Goal: Find specific page/section: Find specific page/section

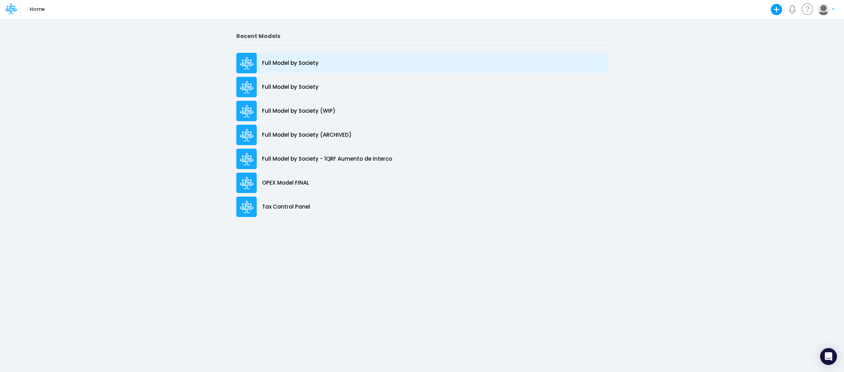
click at [300, 67] on p "Full Model by Society" at bounding box center [290, 63] width 57 height 8
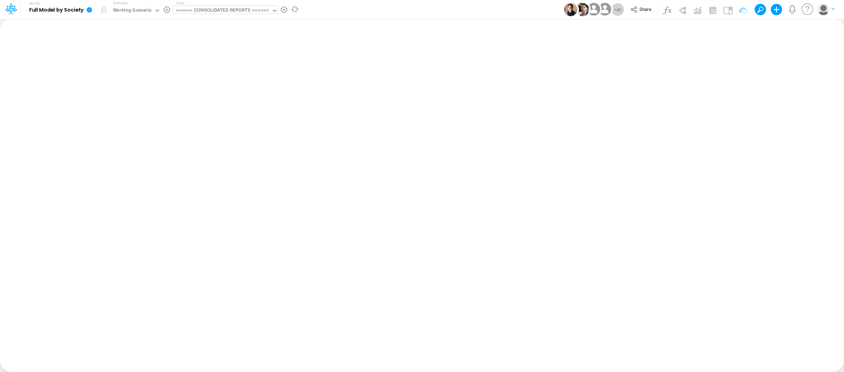
click at [257, 14] on div "====== CONSOLIDATED REPORTS ======" at bounding box center [225, 10] width 105 height 8
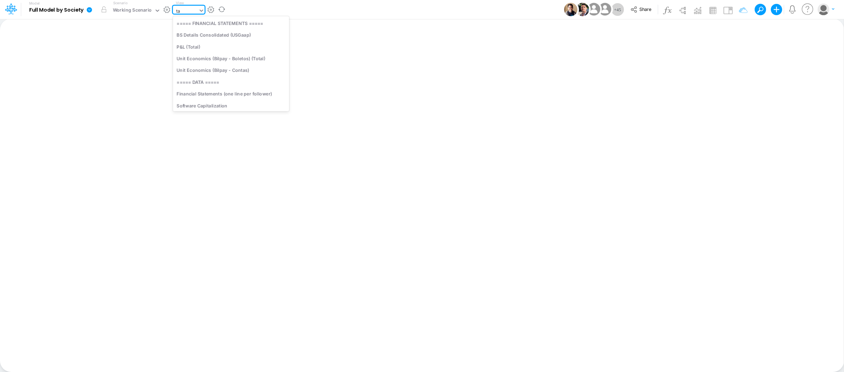
type input "t"
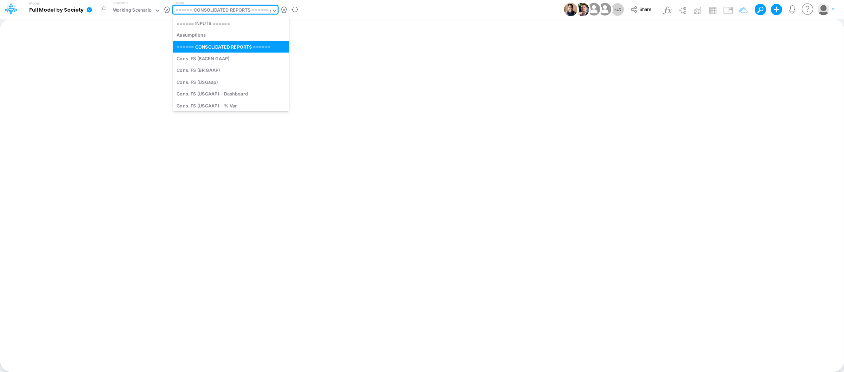
type input "fs"
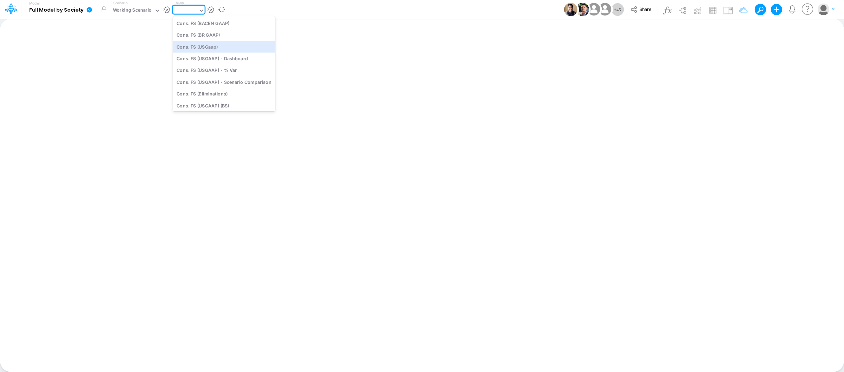
type input "Consolidated FS - USGAAP"
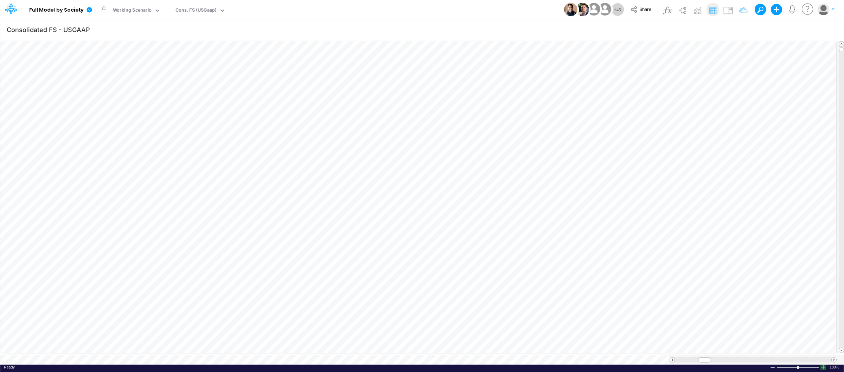
click at [822, 365] on div at bounding box center [824, 366] width 6 height 5
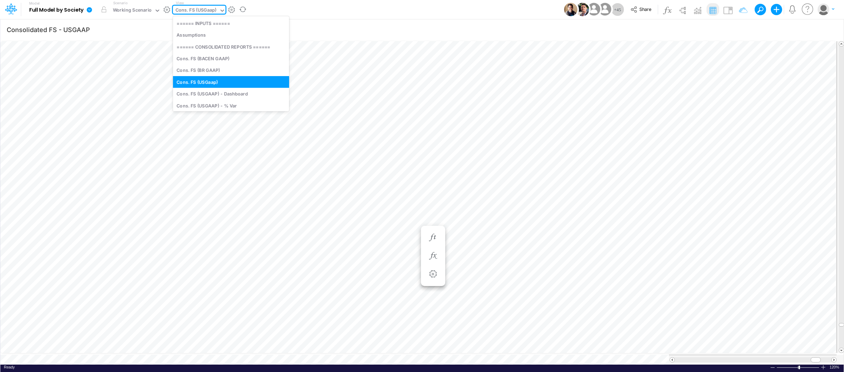
click at [201, 11] on div "Cons. FS (USGaap)" at bounding box center [196, 11] width 41 height 8
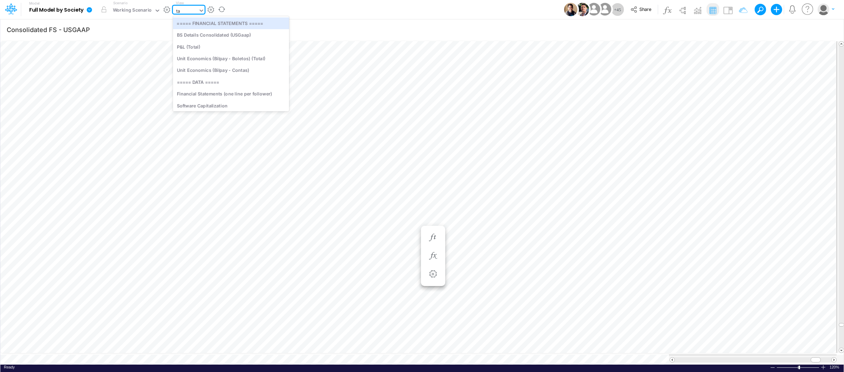
type input "tax"
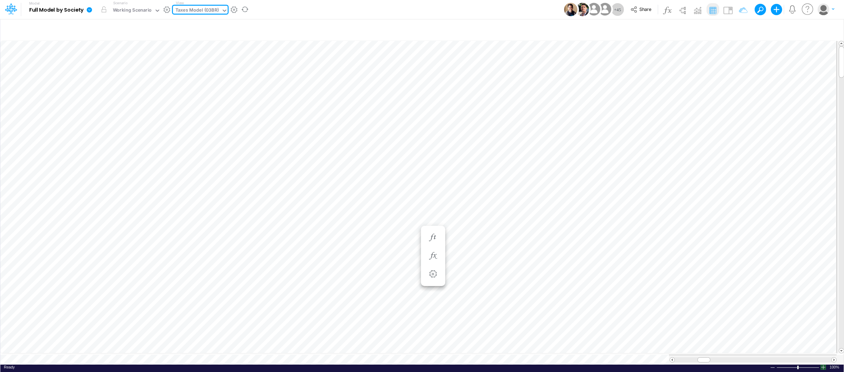
click at [823, 364] on div at bounding box center [824, 366] width 6 height 5
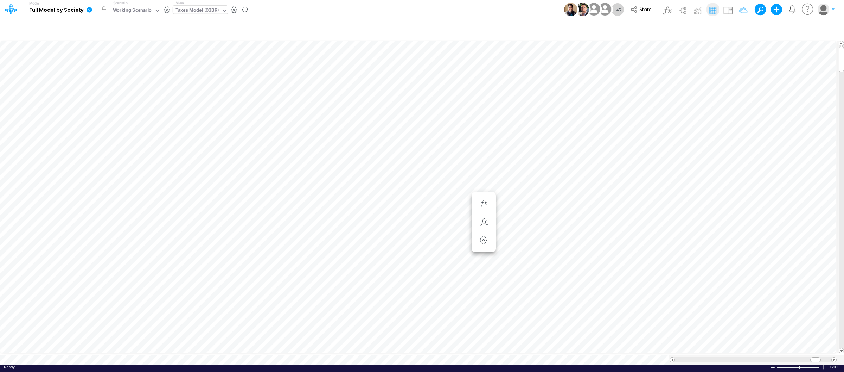
click at [156, 364] on div "Ready 120% Sum: null Max: null Min: null Numerical Count: null Count: null Aver…" at bounding box center [422, 368] width 844 height 9
type input "Consolidated FS - USGAAP"
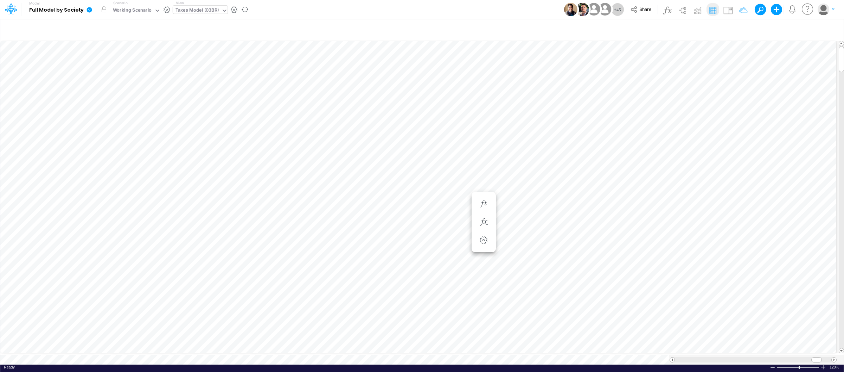
scroll to position [0, 0]
click at [201, 11] on div "Taxes Model (03BR)" at bounding box center [197, 11] width 43 height 8
type input "import"
click at [827, 365] on div "Ready 100% Sum: null Max: null Min: null Numerical Count: null Count: null Aver…" at bounding box center [422, 368] width 844 height 9
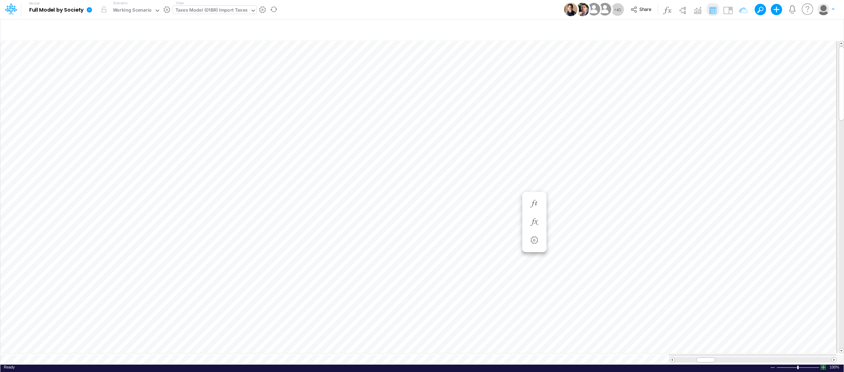
click at [824, 365] on div at bounding box center [824, 366] width 6 height 5
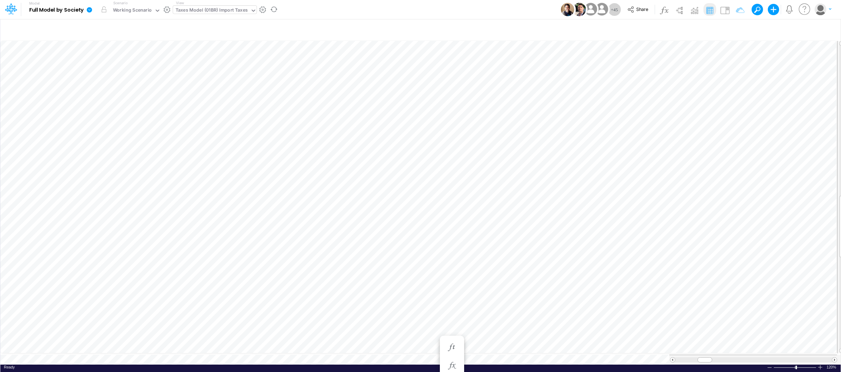
scroll to position [0, 0]
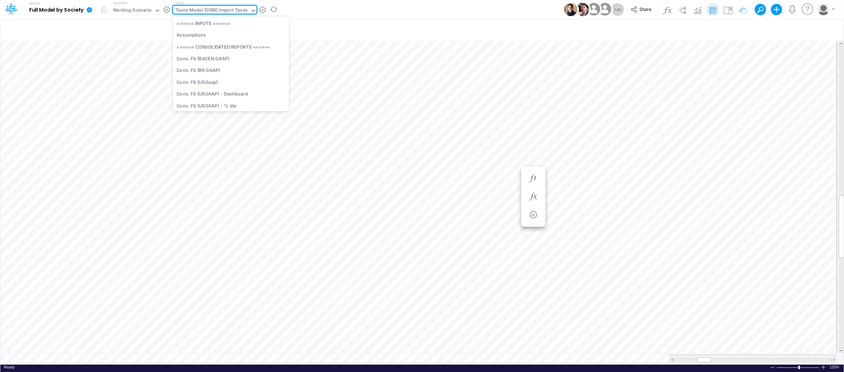
click at [214, 10] on div "Taxes Model (01BR) Import Taxes" at bounding box center [212, 11] width 72 height 8
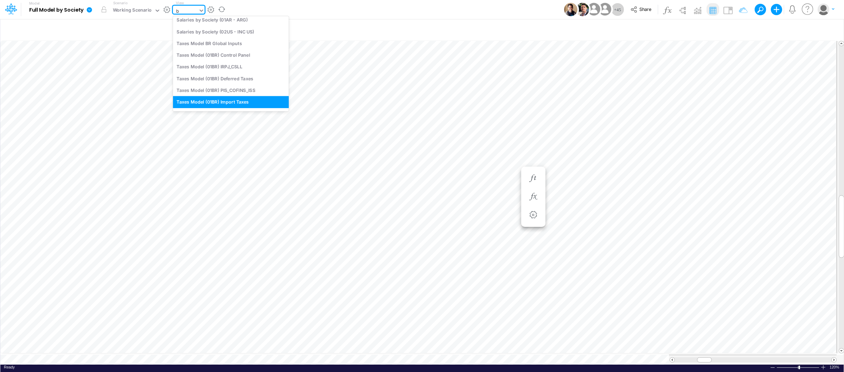
type input "bs"
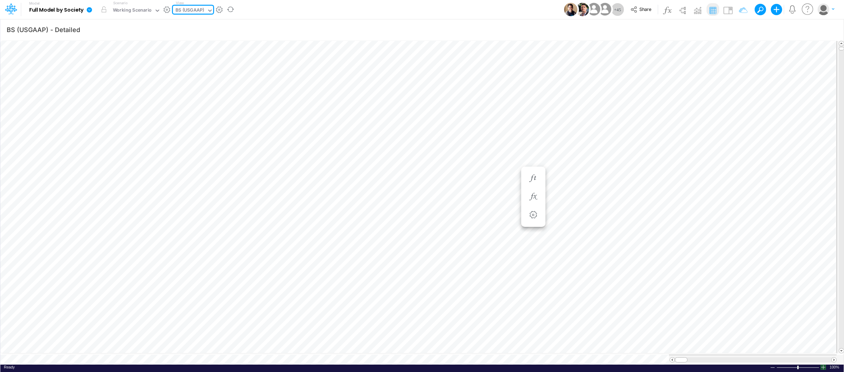
click at [825, 365] on div at bounding box center [824, 366] width 6 height 5
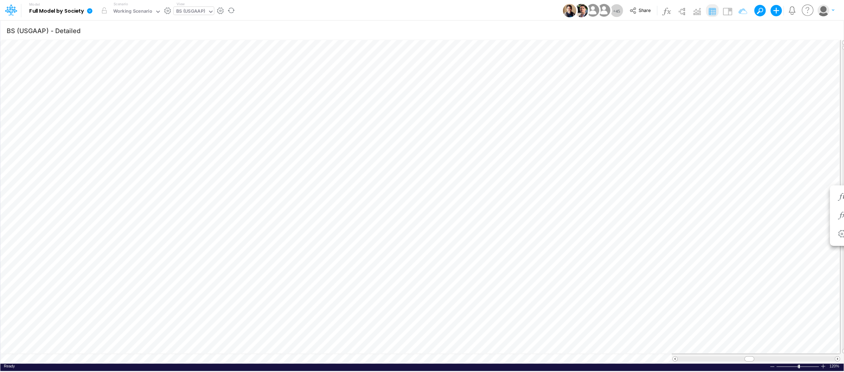
scroll to position [0, 0]
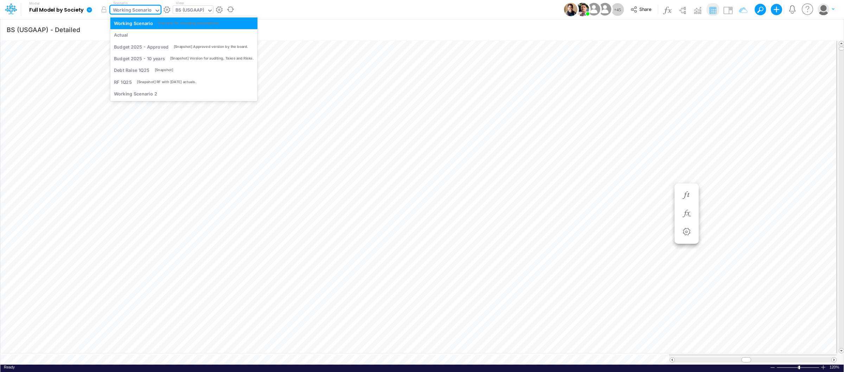
click at [150, 12] on div "Working Scenario" at bounding box center [132, 11] width 39 height 8
click at [327, 12] on div "Model Full Model by Society Edit model settings Duplicate Import QuickBooks Qui…" at bounding box center [422, 9] width 760 height 19
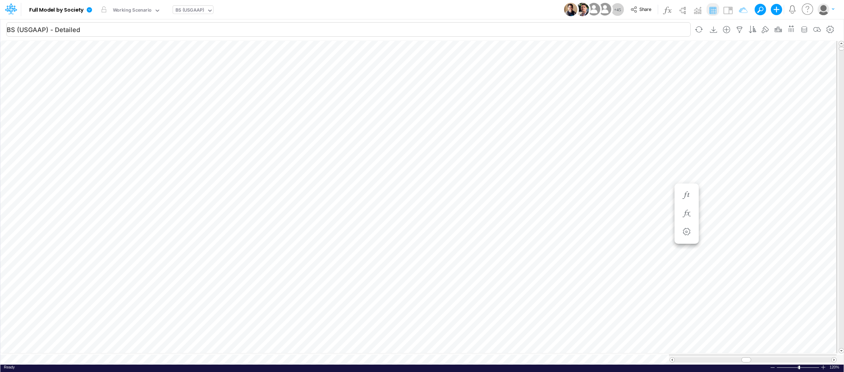
type input "Consolidated FS - USGAAP"
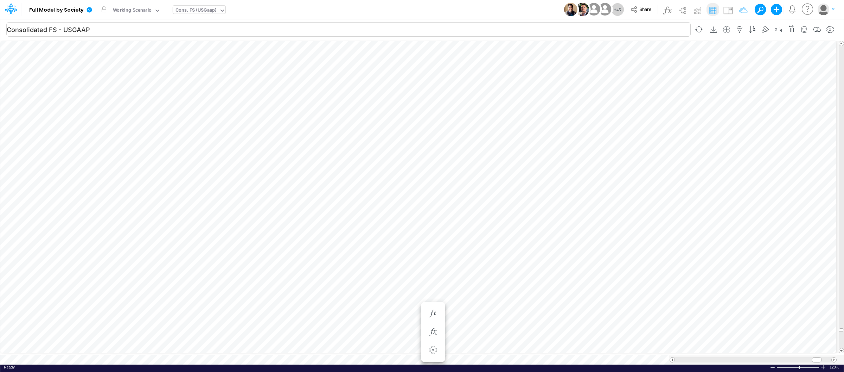
scroll to position [0, 0]
